Goal: Find contact information: Find contact information

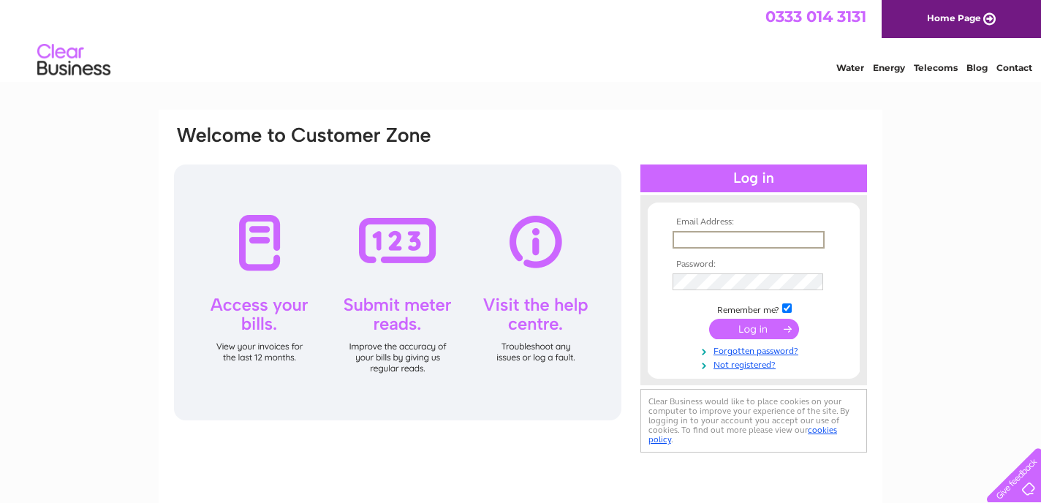
type input "info@themakeuploungeayrshire.co.uk"
click at [754, 328] on input "submit" at bounding box center [754, 329] width 90 height 20
click at [761, 328] on input "submit" at bounding box center [754, 327] width 90 height 20
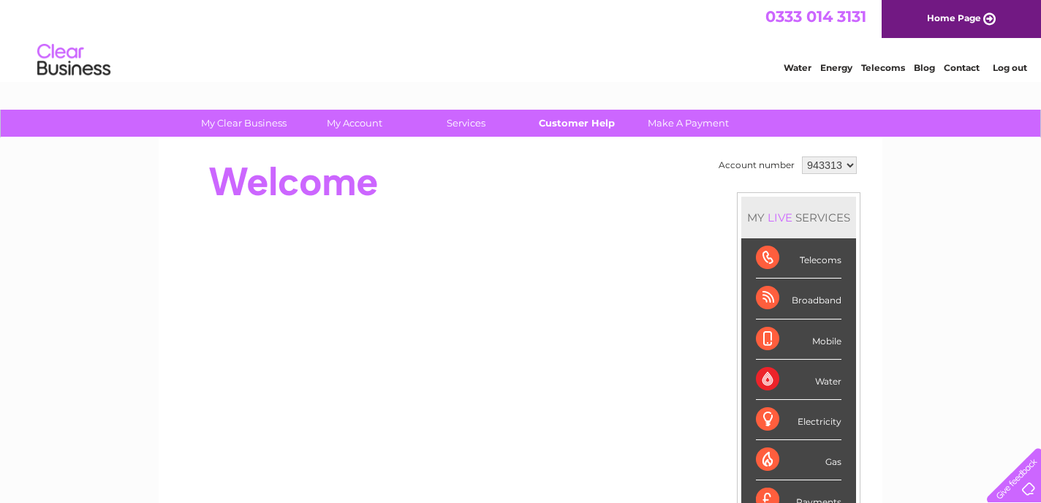
click at [554, 120] on link "Customer Help" at bounding box center [577, 123] width 121 height 27
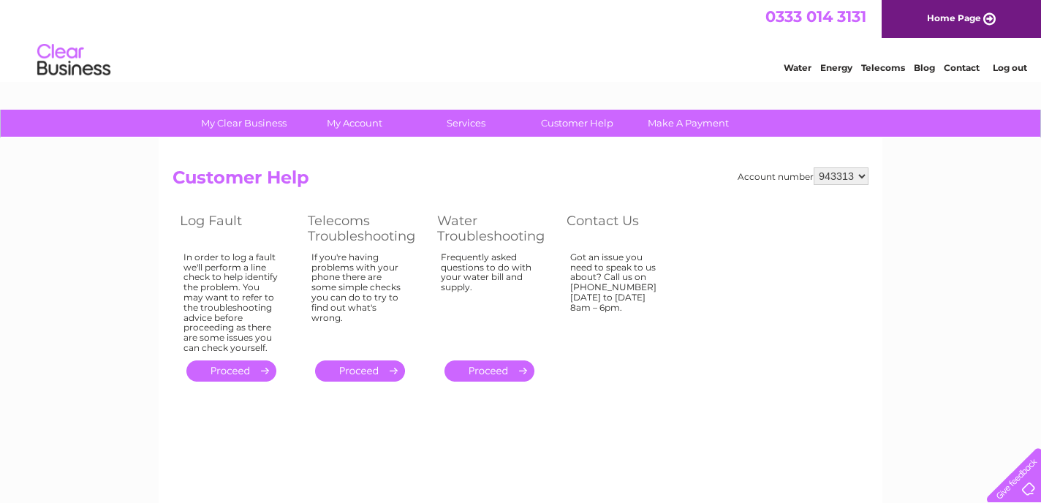
click at [954, 70] on link "Contact" at bounding box center [962, 67] width 36 height 11
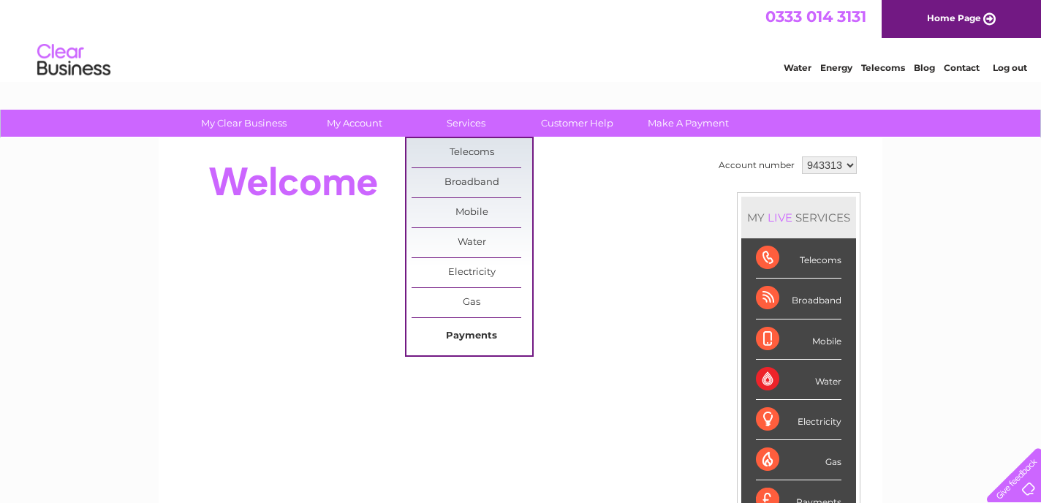
click at [469, 332] on link "Payments" at bounding box center [472, 336] width 121 height 29
